Goal: Transaction & Acquisition: Purchase product/service

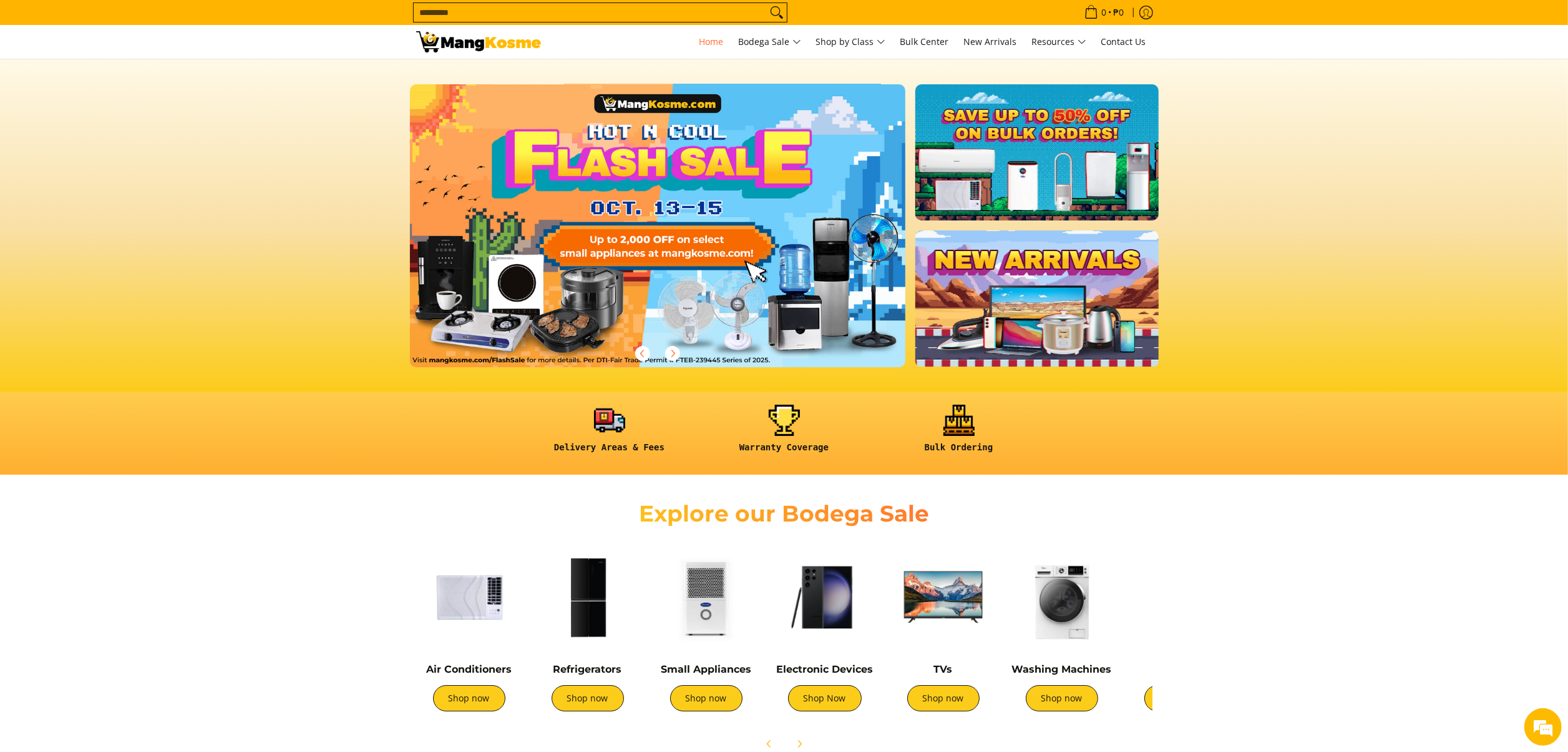
drag, startPoint x: 804, startPoint y: 243, endPoint x: 806, endPoint y: 230, distance: 13.2
click at [806, 230] on link at bounding box center [677, 235] width 536 height 303
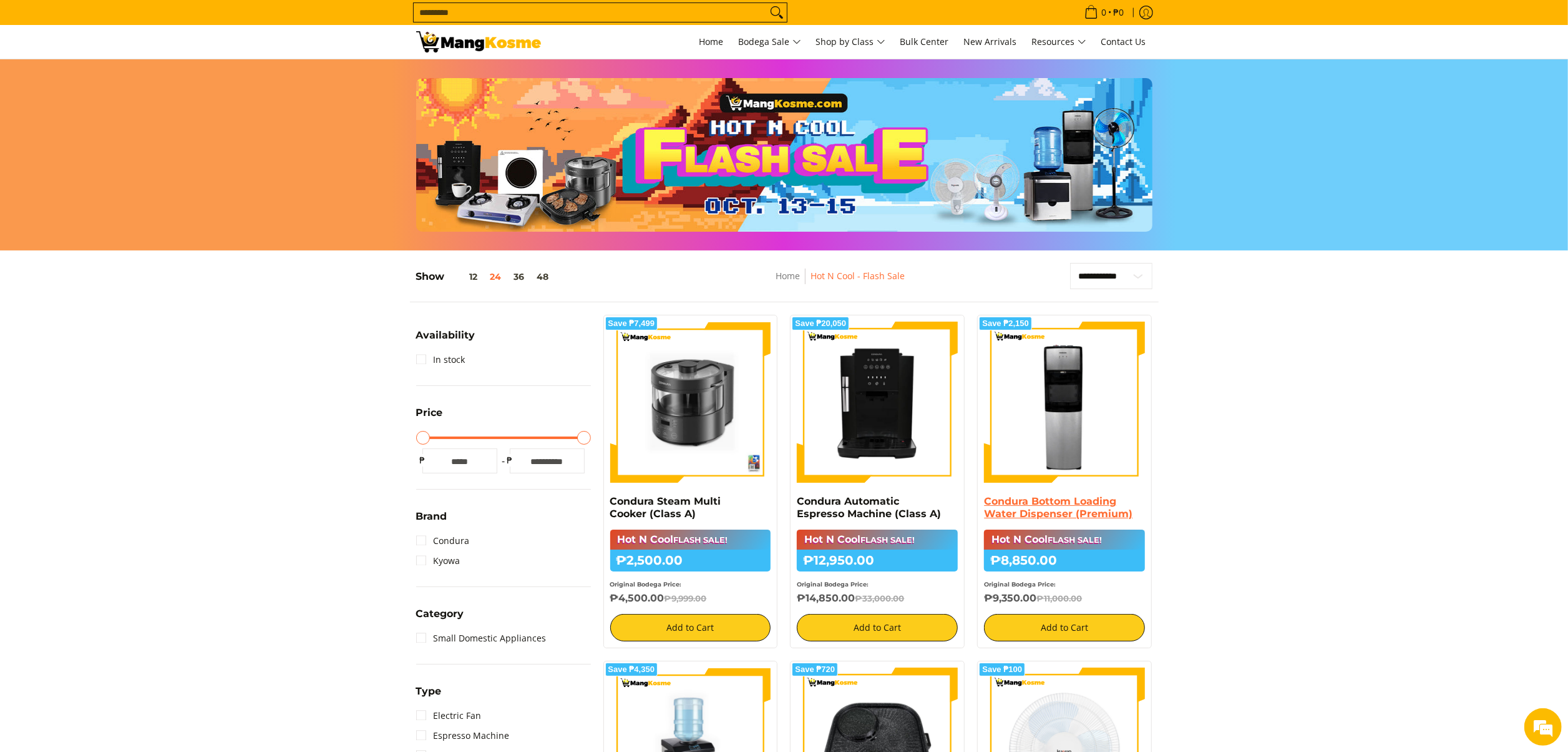
click at [1061, 509] on link "Condura Bottom Loading Water Dispenser (Premium)" at bounding box center [1058, 506] width 149 height 24
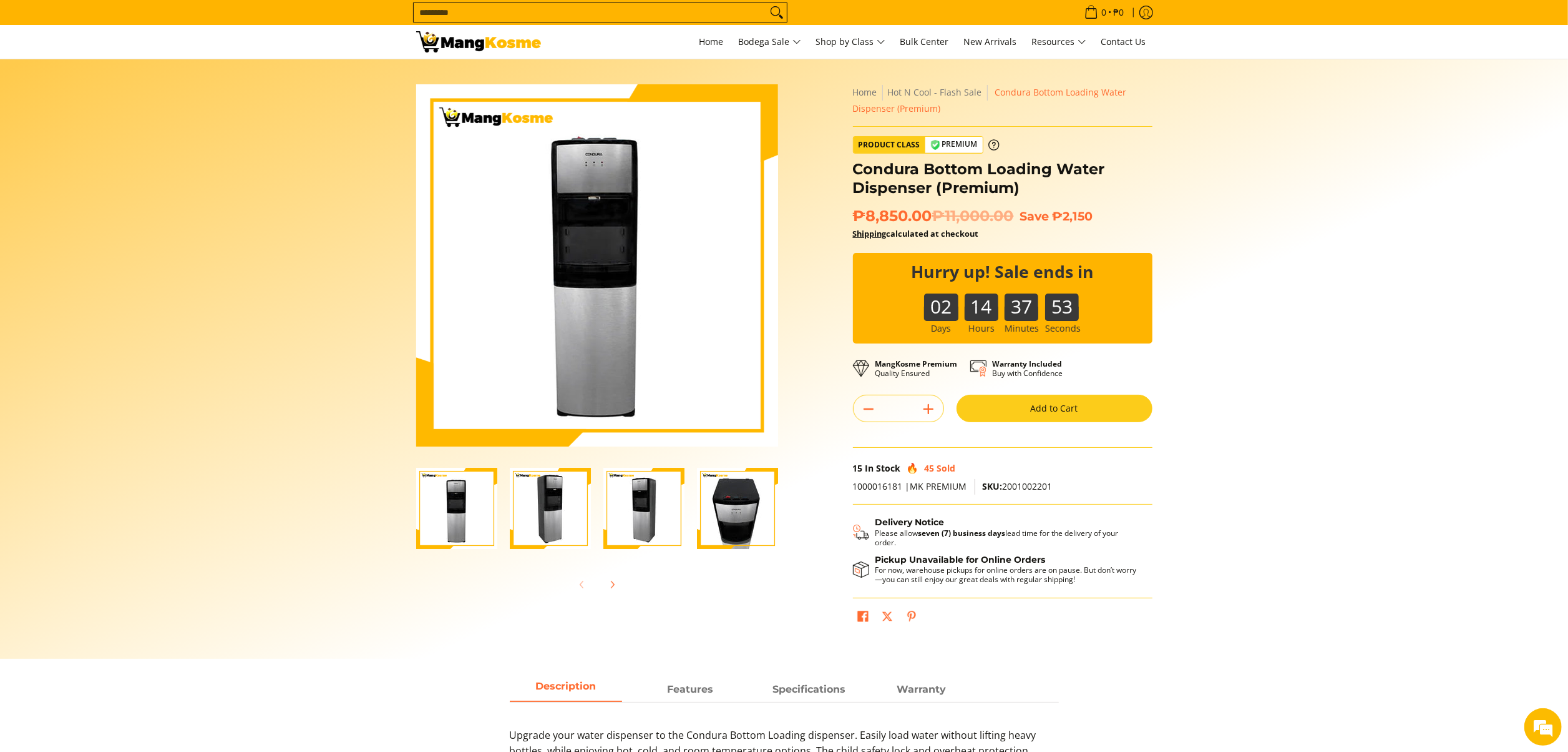
click at [1520, 485] on section "Skip to Main Content Enable zoom Disable zoom Enable zoom Disable zoom" at bounding box center [784, 358] width 1568 height 599
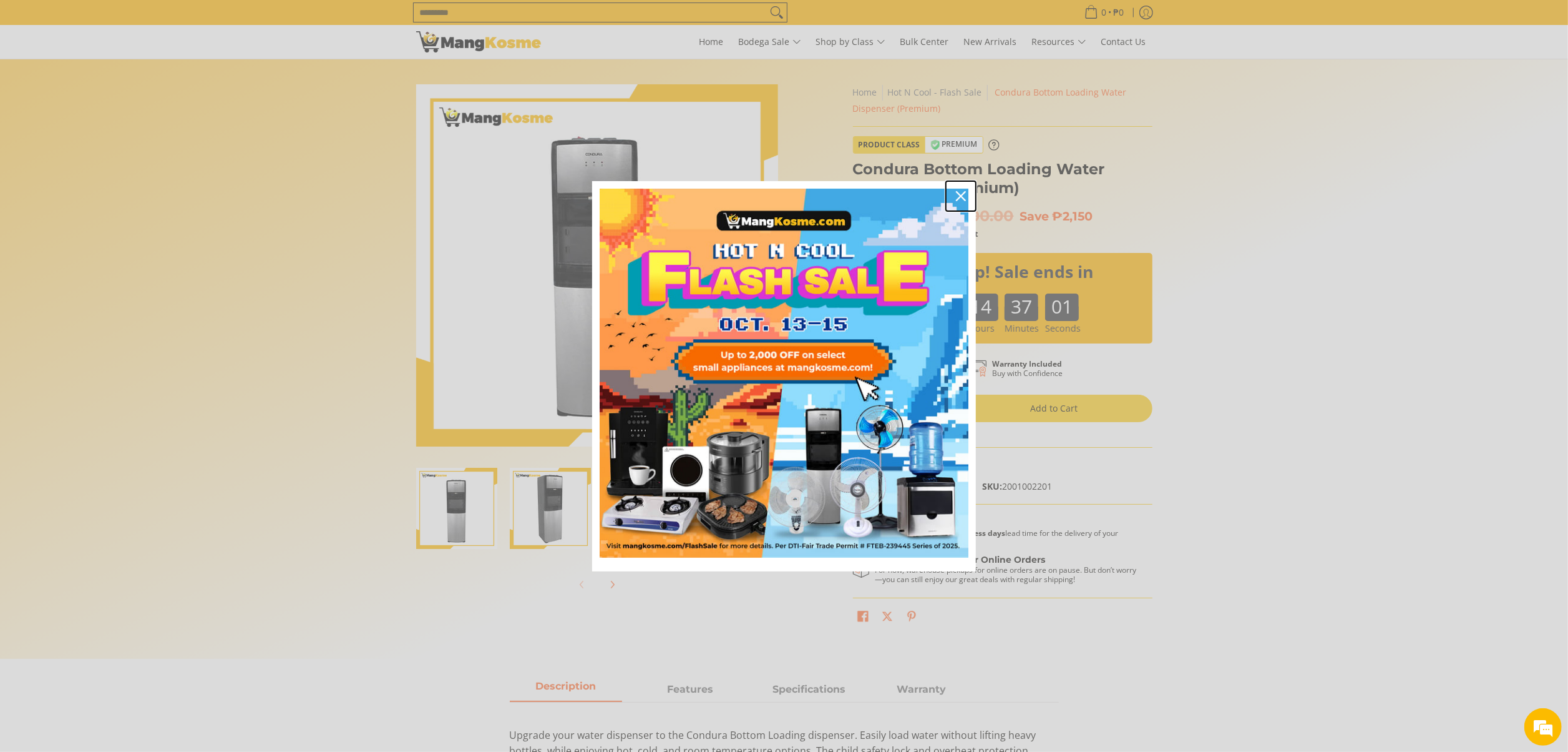
click at [961, 200] on icon "close icon" at bounding box center [961, 196] width 10 height 10
